Goal: Information Seeking & Learning: Learn about a topic

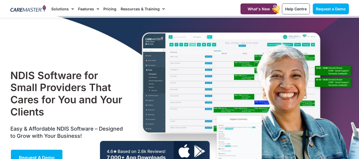
scroll to position [2, 0]
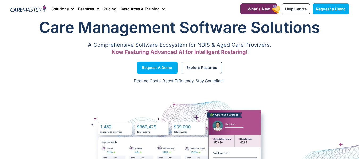
scroll to position [3, 0]
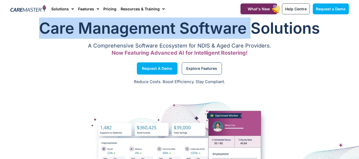
drag, startPoint x: 39, startPoint y: 25, endPoint x: 254, endPoint y: 31, distance: 214.5
click at [254, 31] on h1 "Care Management Software Solutions" at bounding box center [179, 28] width 339 height 21
copy h1 "Care Management Software"
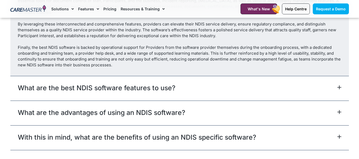
scroll to position [3000, 0]
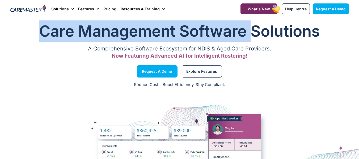
drag, startPoint x: 56, startPoint y: 27, endPoint x: 250, endPoint y: 29, distance: 194.5
click at [250, 29] on h1 "Care Management Software Solutions" at bounding box center [179, 30] width 339 height 21
copy h1 "Care Management Software"
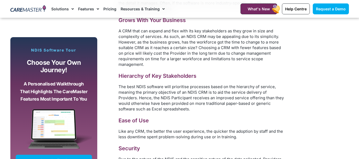
scroll to position [853, 0]
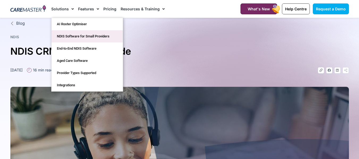
click at [67, 39] on link "NDIS Software for Small Providers" at bounding box center [87, 36] width 71 height 12
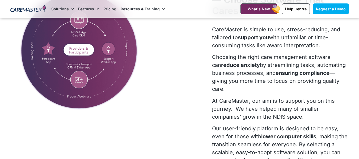
scroll to position [242, 0]
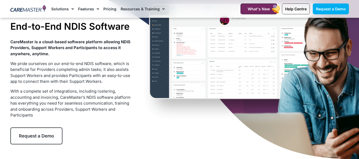
scroll to position [38, 0]
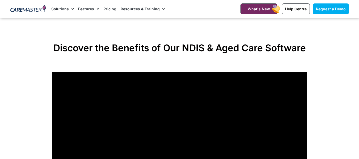
scroll to position [372, 0]
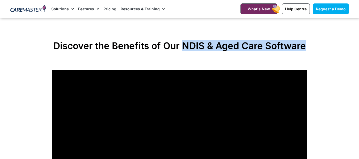
drag, startPoint x: 184, startPoint y: 47, endPoint x: 306, endPoint y: 47, distance: 121.4
click at [306, 47] on h2 "Discover the Benefits of Our NDIS & Aged Care Software" at bounding box center [179, 45] width 255 height 11
copy h2 "NDIS & Aged Care Software"
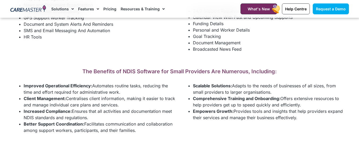
scroll to position [1082, 0]
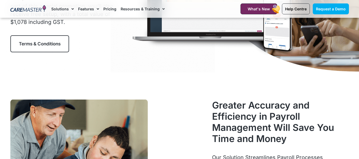
scroll to position [53, 0]
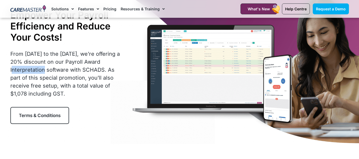
drag, startPoint x: 106, startPoint y: 62, endPoint x: 26, endPoint y: 73, distance: 81.0
click at [26, 73] on p "From 20th August to the 31st of December, we’re offering a 20% discount on our …" at bounding box center [67, 74] width 115 height 48
copy p "Payroll Award"
drag, startPoint x: 84, startPoint y: 70, endPoint x: 106, endPoint y: 63, distance: 23.9
click at [106, 63] on p "From 20th August to the 31st of December, we’re offering a 20% discount on our …" at bounding box center [67, 74] width 115 height 48
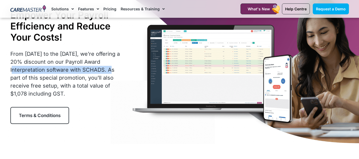
copy p "Payroll Award Interpretation software"
